Goal: Communication & Community: Participate in discussion

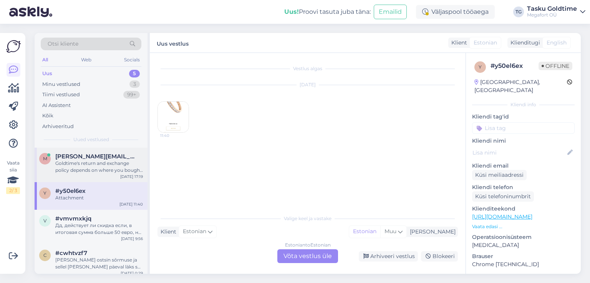
click at [94, 155] on span "[PERSON_NAME][EMAIL_ADDRESS][DOMAIN_NAME]" at bounding box center [95, 156] width 80 height 7
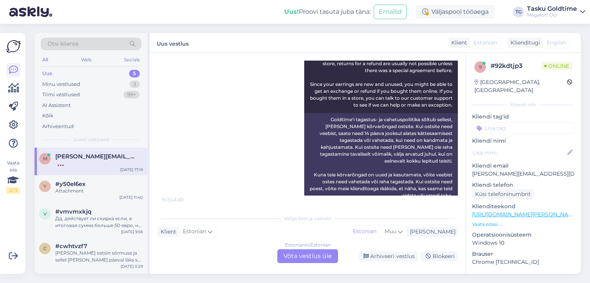
scroll to position [190, 0]
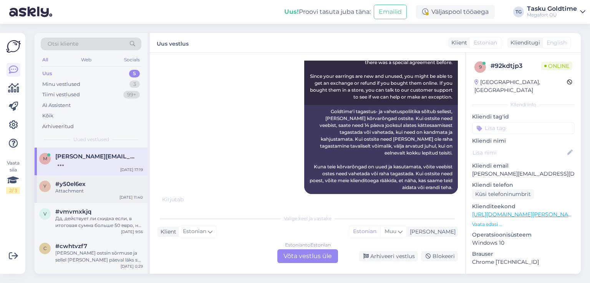
click at [118, 187] on div "#y50el6ex" at bounding box center [99, 184] width 88 height 7
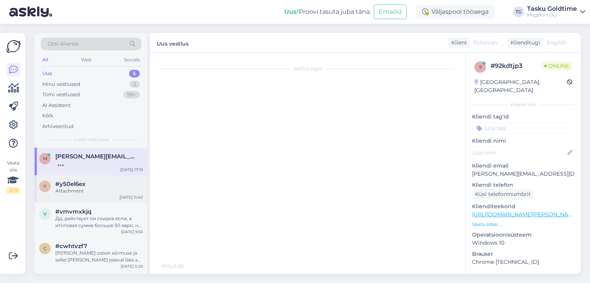
scroll to position [0, 0]
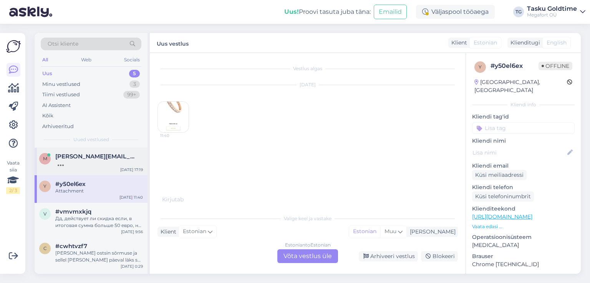
click at [118, 155] on span "[PERSON_NAME][EMAIL_ADDRESS][DOMAIN_NAME]" at bounding box center [95, 156] width 80 height 7
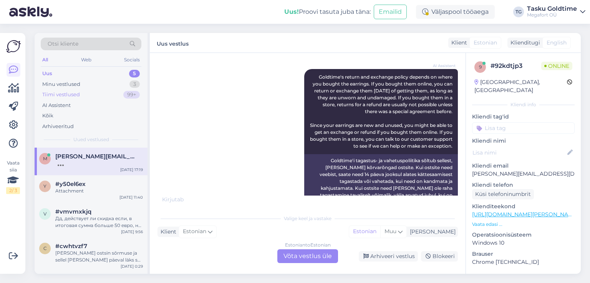
click at [132, 97] on div "99+" at bounding box center [131, 95] width 17 height 8
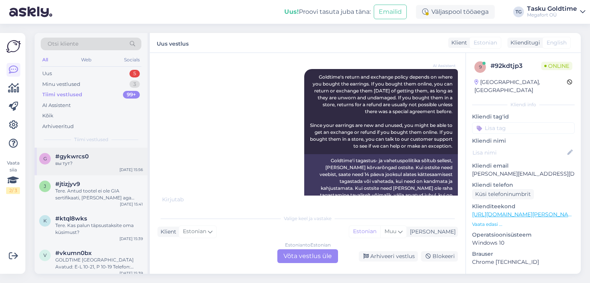
click at [118, 162] on div "вы тут?" at bounding box center [99, 163] width 88 height 7
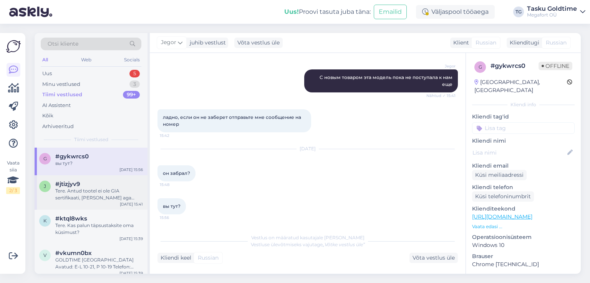
click at [116, 189] on div "Tere. Antud tootel ei ole GIA sertifikaati, [PERSON_NAME] aga saame Teile välja…" at bounding box center [99, 195] width 88 height 14
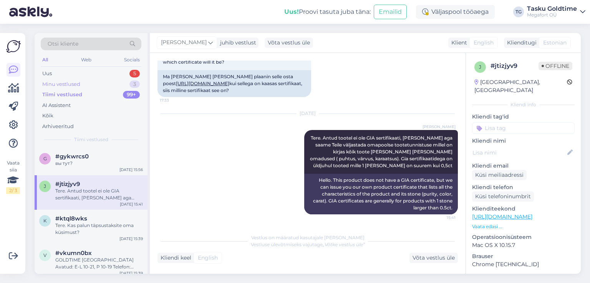
click at [128, 81] on div "Minu vestlused 3" at bounding box center [91, 84] width 101 height 11
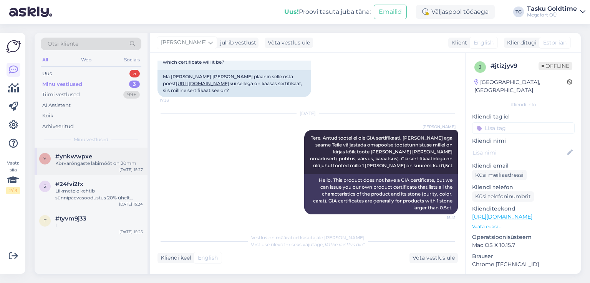
click at [102, 159] on div "#ynkwwpxe" at bounding box center [99, 156] width 88 height 7
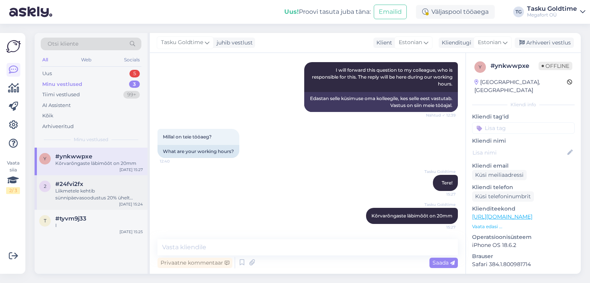
click at [125, 186] on div "#24fvi2fx" at bounding box center [99, 184] width 88 height 7
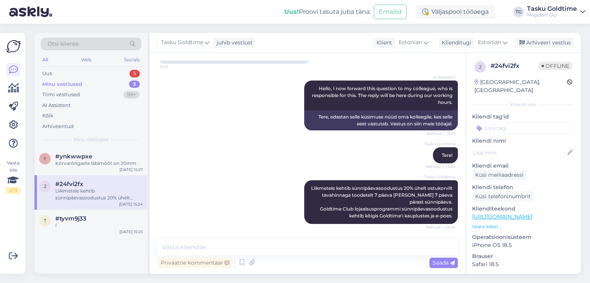
scroll to position [81, 0]
click at [126, 166] on div "Kõrvarõngaste läbimõõt on 20mm" at bounding box center [99, 163] width 88 height 7
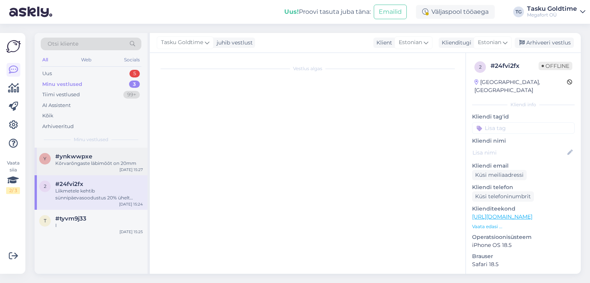
scroll to position [332, 0]
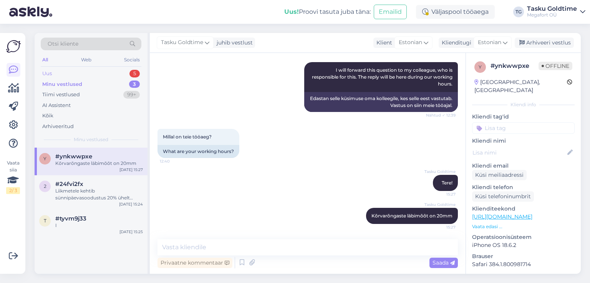
click at [126, 70] on div "Uus 5" at bounding box center [91, 73] width 101 height 11
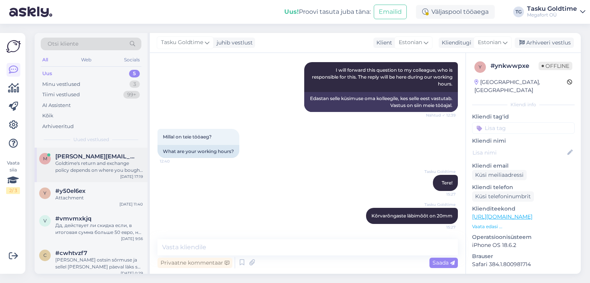
click at [110, 159] on span "[PERSON_NAME][EMAIL_ADDRESS][DOMAIN_NAME]" at bounding box center [95, 156] width 80 height 7
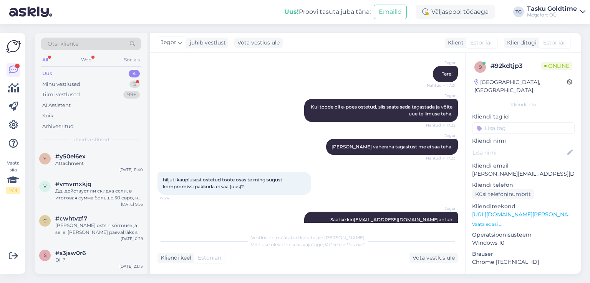
scroll to position [394, 0]
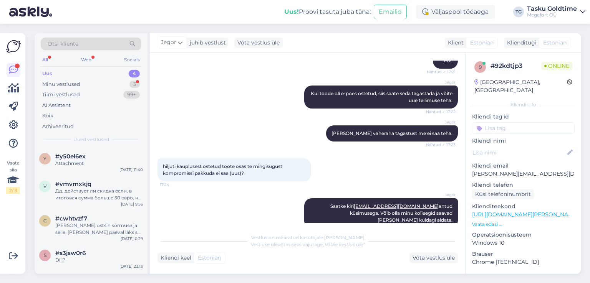
click at [133, 75] on div "4" at bounding box center [134, 74] width 11 height 8
click at [131, 81] on div "3" at bounding box center [134, 85] width 10 height 8
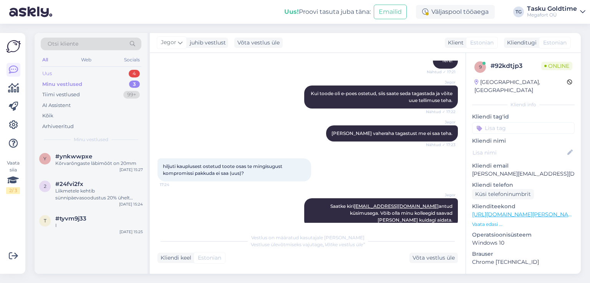
click at [130, 70] on div "4" at bounding box center [134, 74] width 11 height 8
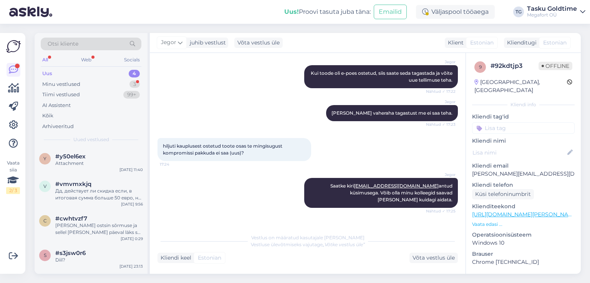
scroll to position [428, 0]
